Goal: Contribute content

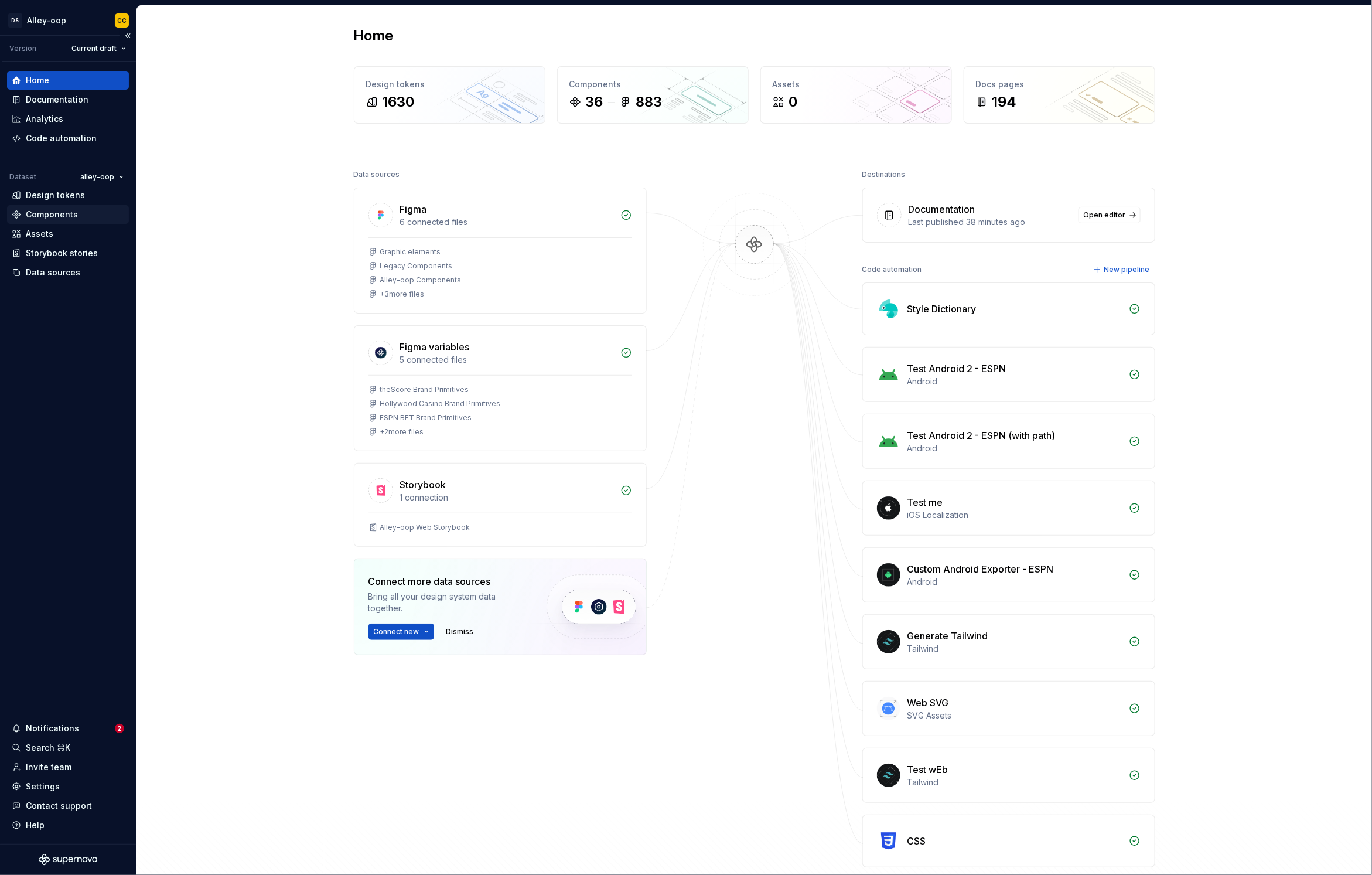
click at [62, 209] on div "Components" at bounding box center [52, 214] width 52 height 12
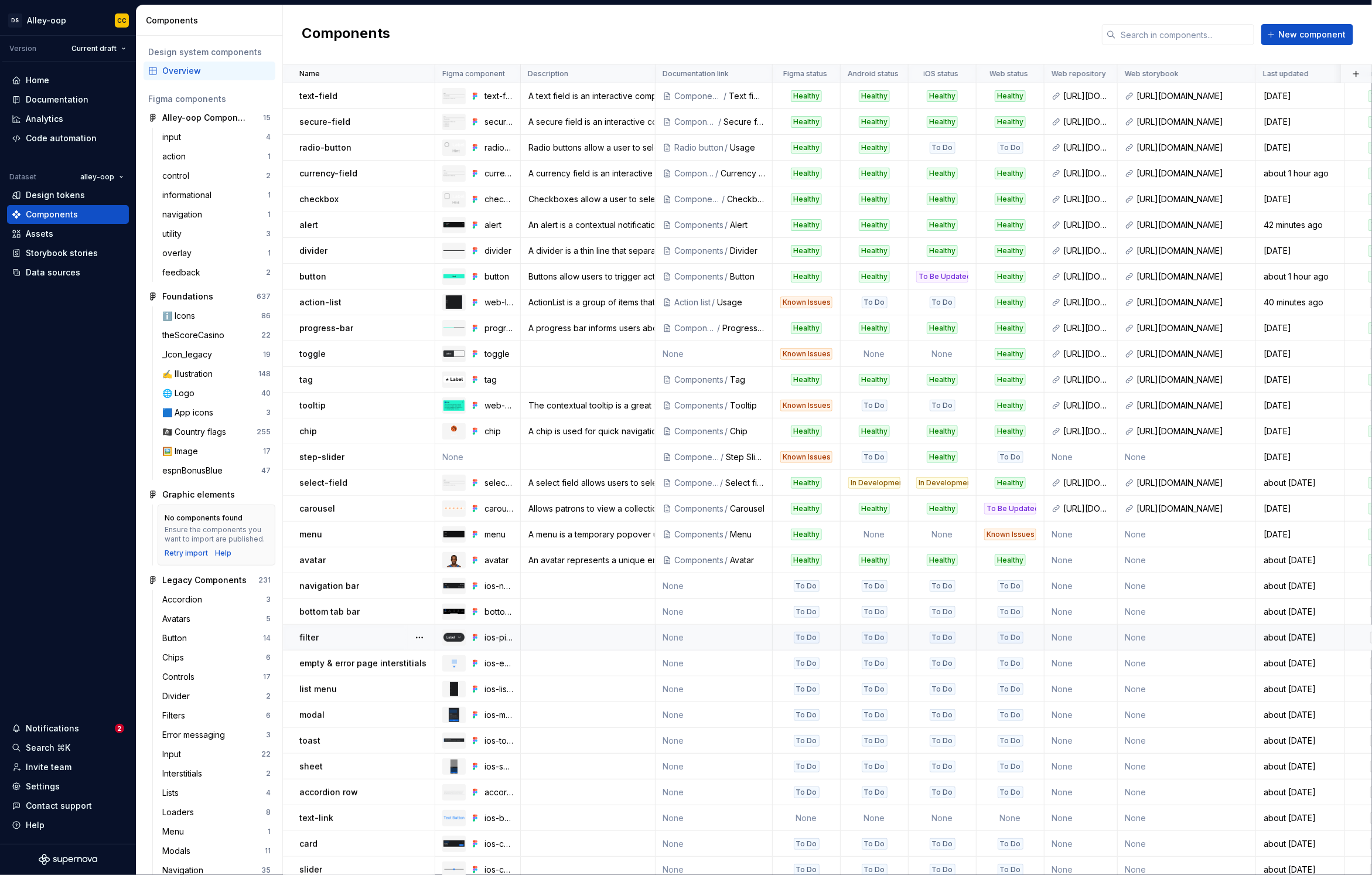
click at [375, 633] on div "filter" at bounding box center [367, 637] width 135 height 12
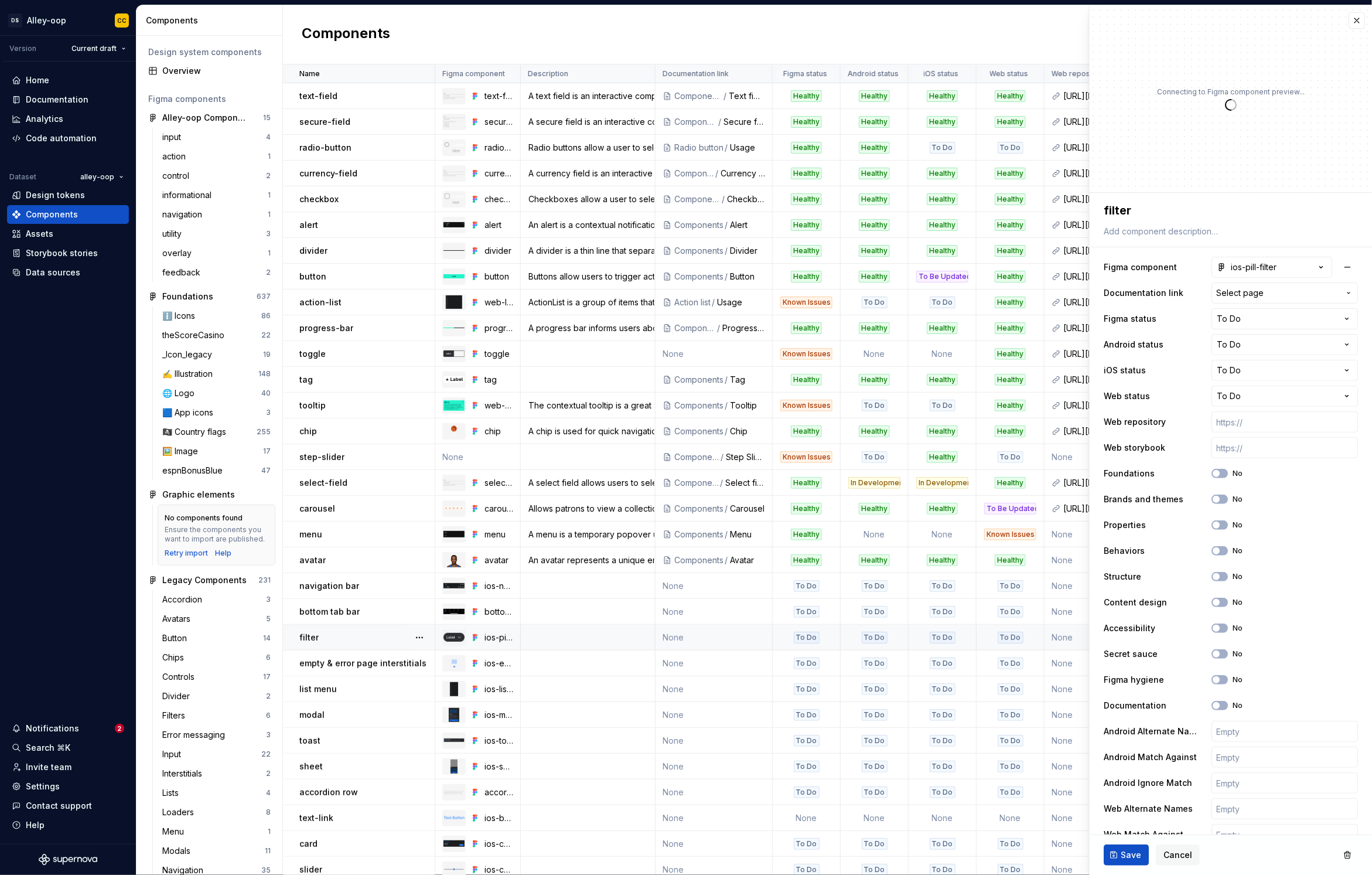
type textarea "*"
